Goal: Information Seeking & Learning: Learn about a topic

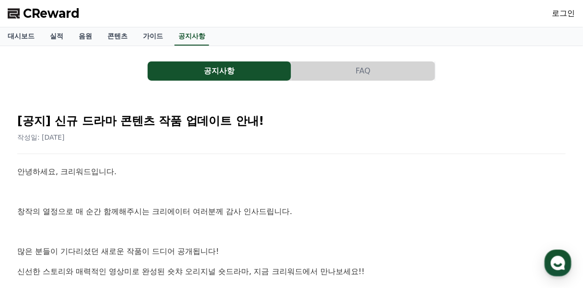
drag, startPoint x: 0, startPoint y: 0, endPoint x: 279, endPoint y: 182, distance: 332.8
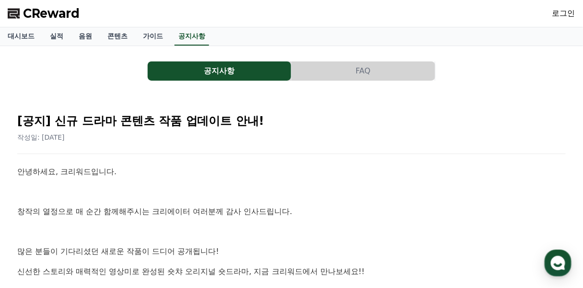
click at [389, 108] on div "[공지] 신규 드라마 콘텐츠 작품 업데이트 안내! 작성일: [DATE]" at bounding box center [291, 124] width 549 height 36
click at [430, 14] on div "CReward 로그인" at bounding box center [291, 13] width 583 height 27
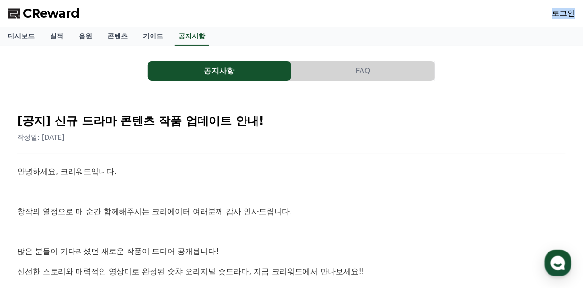
click at [430, 14] on div "CReward 로그인" at bounding box center [291, 13] width 583 height 27
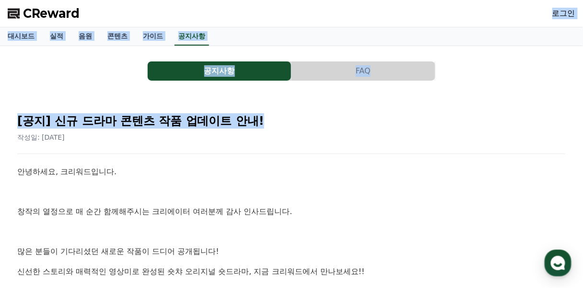
drag, startPoint x: 430, startPoint y: 14, endPoint x: 269, endPoint y: 83, distance: 174.9
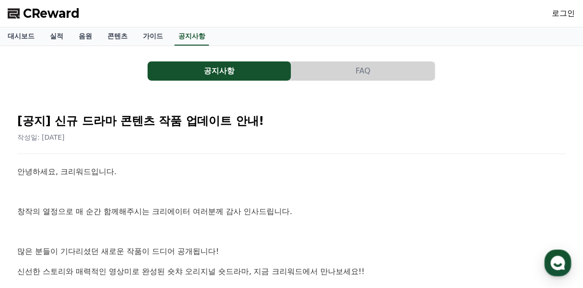
click at [335, 271] on p "신선한 스토리와 매력적인 영상미로 완성된 숏챠 오리지널 숏드라마, 지금 크리워드에서 만나보세요!!" at bounding box center [291, 271] width 549 height 12
drag, startPoint x: 335, startPoint y: 271, endPoint x: 345, endPoint y: 268, distance: 10.9
click at [345, 268] on p "신선한 스토리와 매력적인 영상미로 완성된 숏챠 오리지널 숏드라마, 지금 크리워드에서 만나보세요!!" at bounding box center [291, 271] width 549 height 12
click at [346, 273] on p "신선한 스토리와 매력적인 영상미로 완성된 숏챠 오리지널 숏드라마, 지금 크리워드에서 만나보세요!!" at bounding box center [291, 271] width 549 height 12
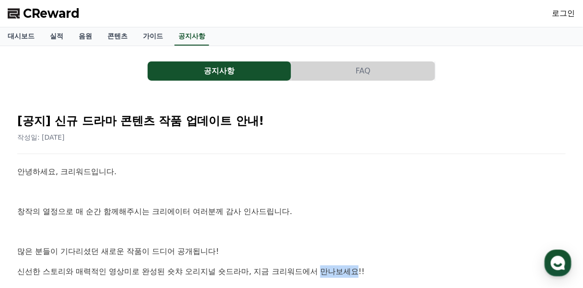
click at [346, 273] on p "신선한 스토리와 매력적인 영상미로 완성된 숏챠 오리지널 숏드라마, 지금 크리워드에서 만나보세요!!" at bounding box center [291, 271] width 549 height 12
